Goal: Task Accomplishment & Management: Use online tool/utility

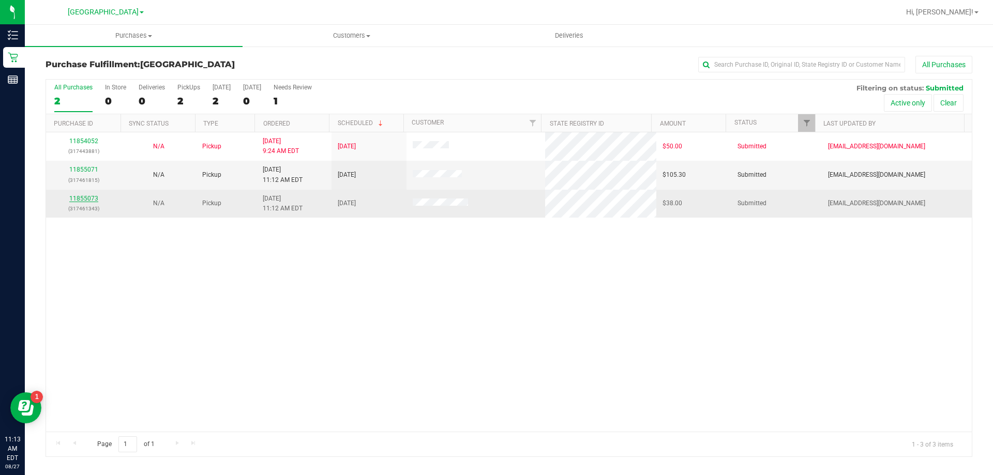
click at [95, 197] on link "11855073" at bounding box center [83, 198] width 29 height 7
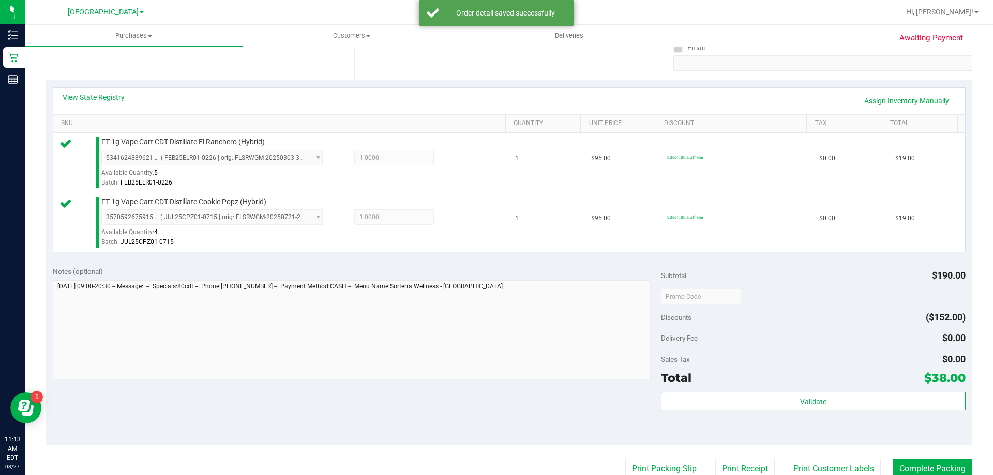
scroll to position [258, 0]
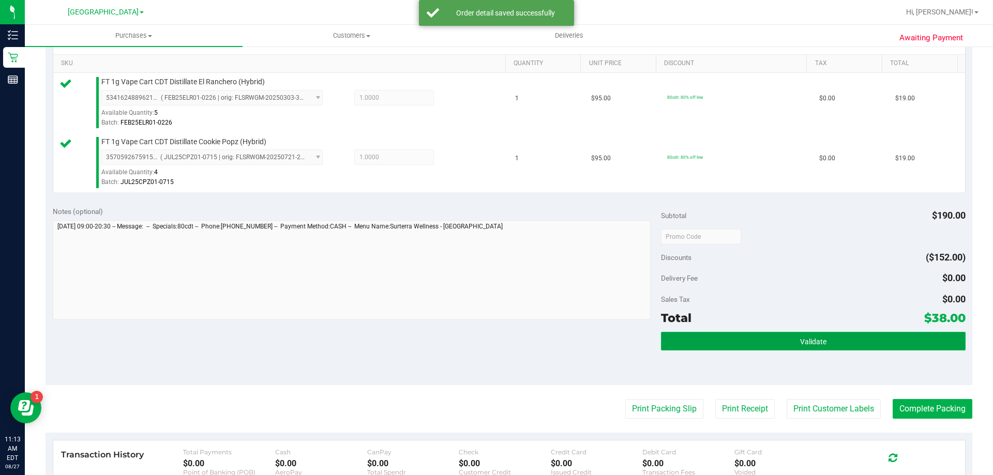
click at [684, 345] on button "Validate" at bounding box center [813, 341] width 304 height 19
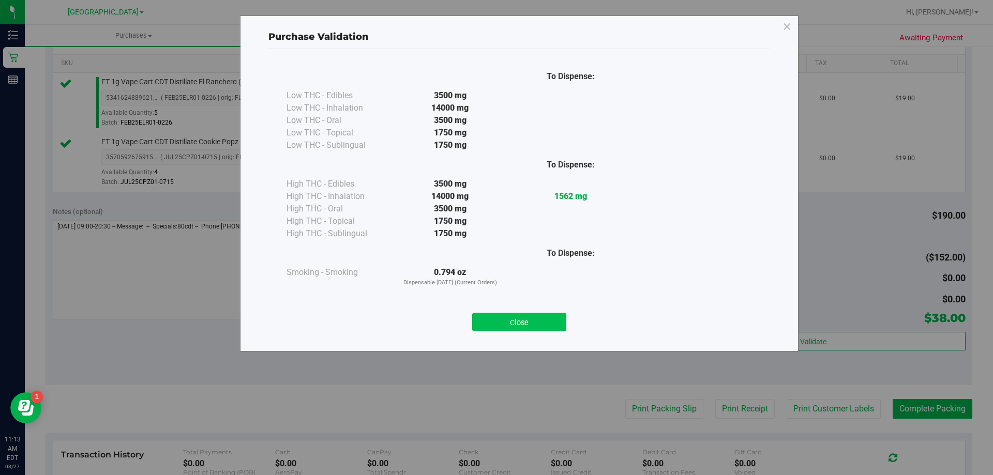
click at [533, 325] on button "Close" at bounding box center [519, 322] width 94 height 19
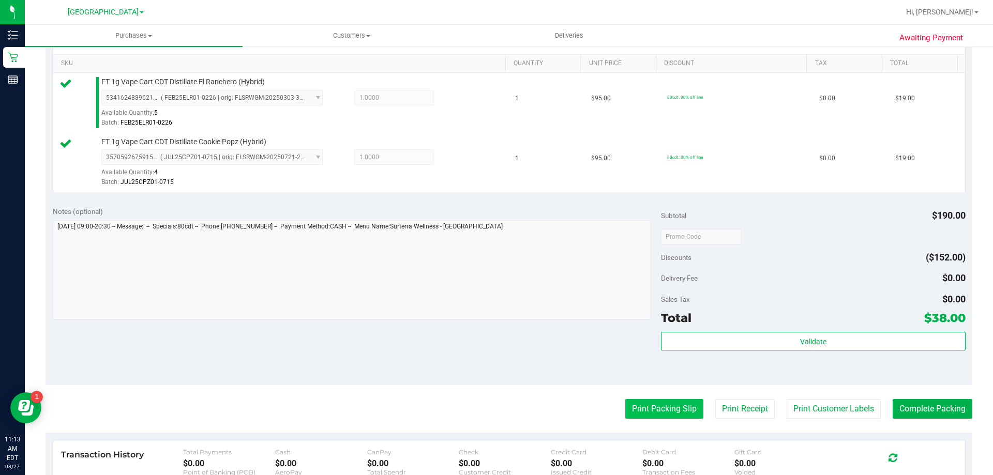
click at [638, 399] on button "Print Packing Slip" at bounding box center [664, 409] width 78 height 20
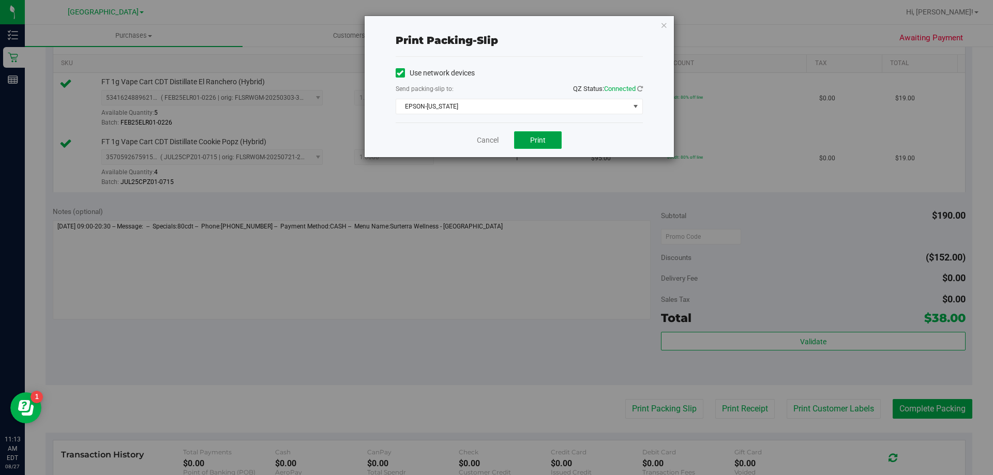
click at [521, 144] on button "Print" at bounding box center [538, 140] width 48 height 18
click at [488, 136] on link "Cancel" at bounding box center [488, 140] width 22 height 11
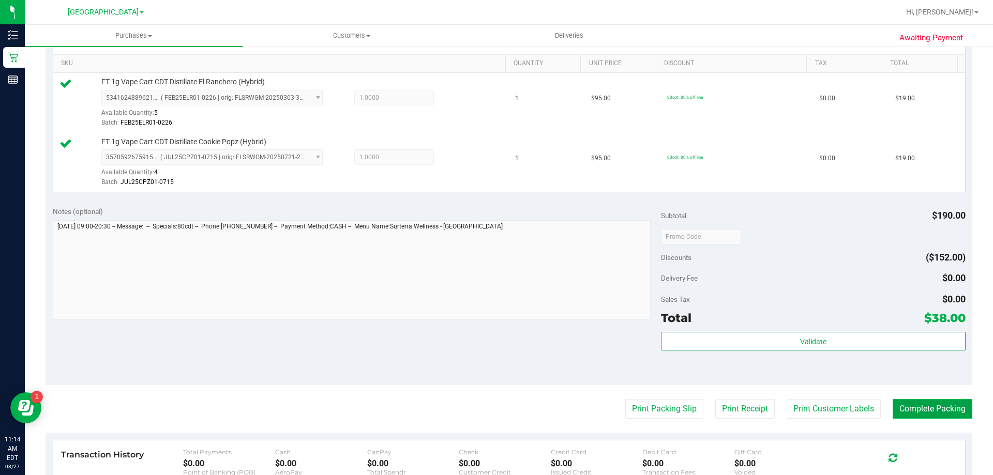
click at [910, 407] on button "Complete Packing" at bounding box center [932, 409] width 80 height 20
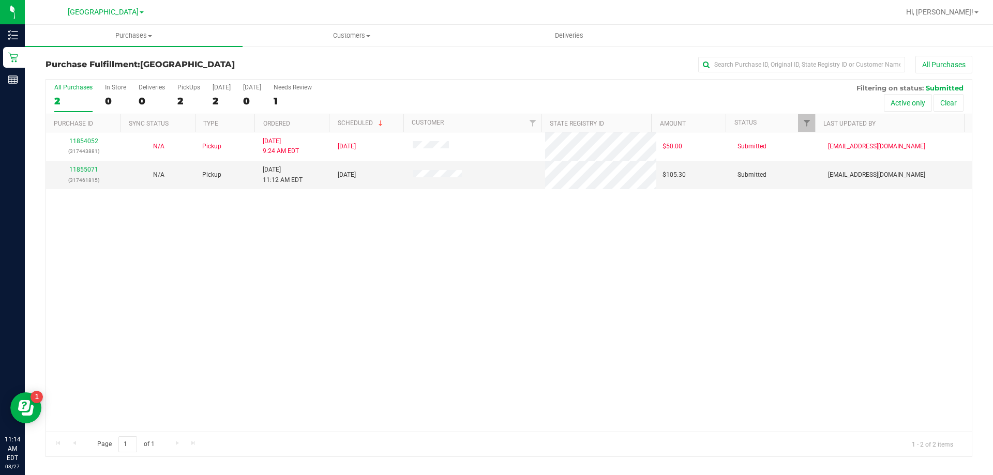
click at [155, 11] on div "[GEOGRAPHIC_DATA]" at bounding box center [105, 12] width 151 height 16
click at [164, 7] on div "[GEOGRAPHIC_DATA]" at bounding box center [105, 12] width 151 height 16
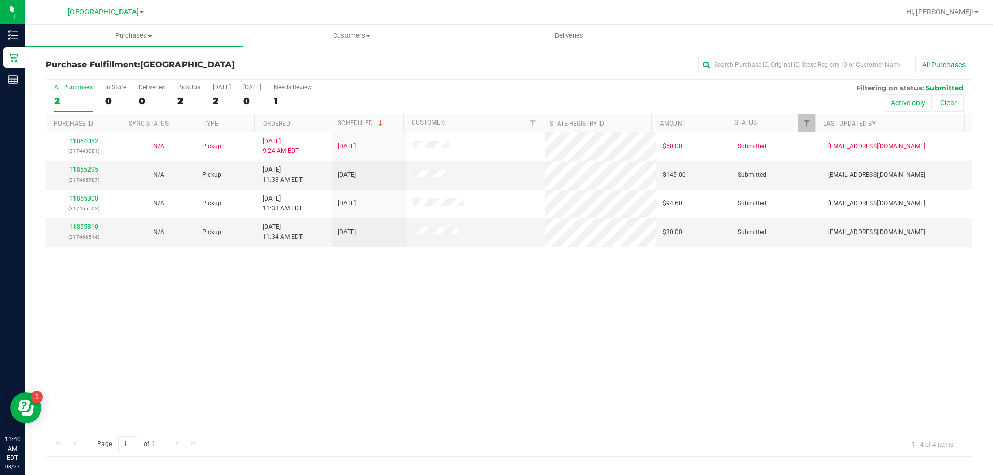
click at [409, 64] on div "All Purchases" at bounding box center [663, 65] width 618 height 18
